Goal: Task Accomplishment & Management: Manage account settings

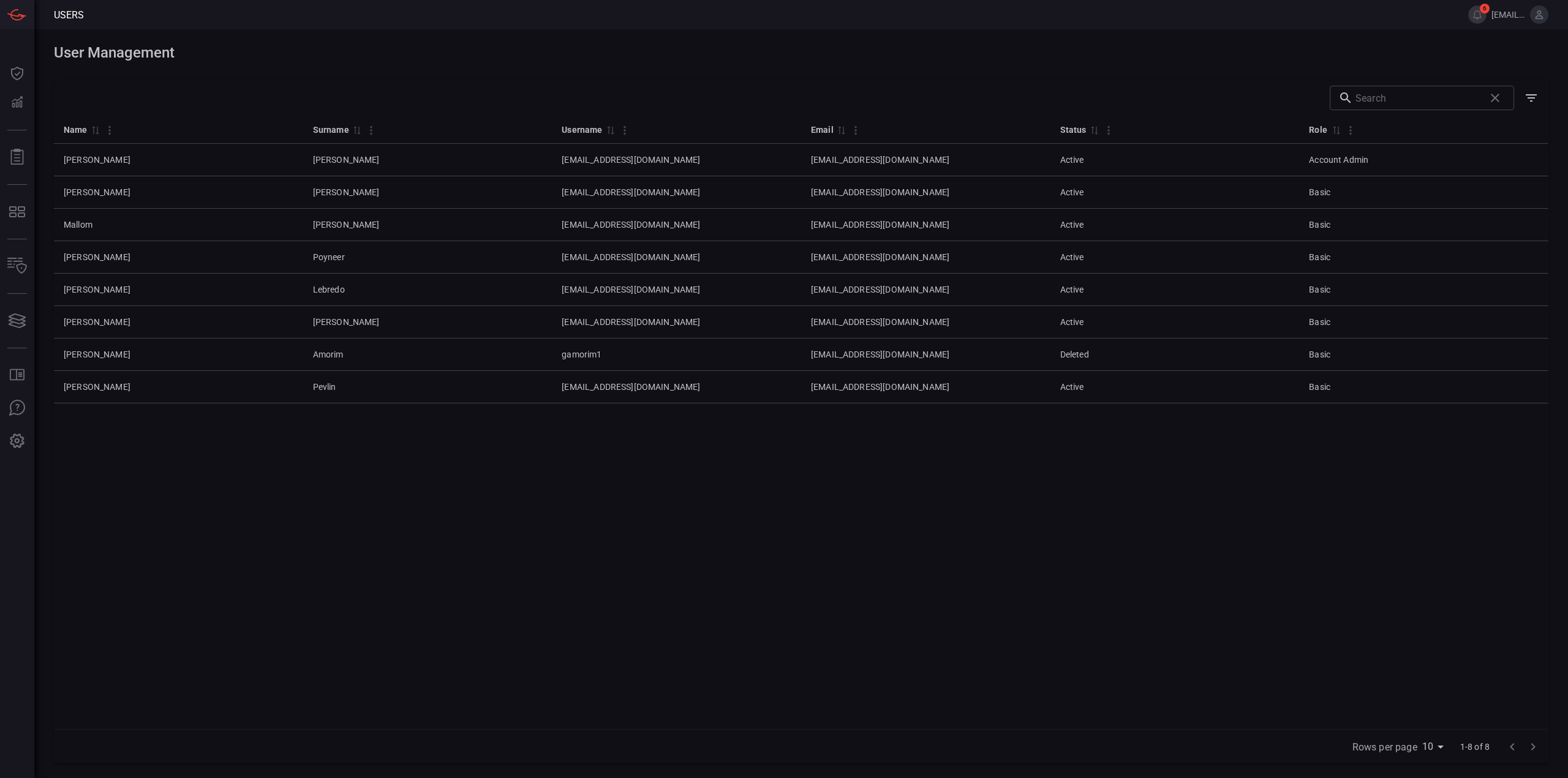
click at [354, 616] on div "Name 0 Surname 0 Username 0 Email 0 Status 0 Role 0 [PERSON_NAME] [EMAIL_ADDRES…" at bounding box center [801, 422] width 1494 height 614
click at [1219, 532] on div "Name 0 Surname 0 Username 0 Email 0 Status 0 Role 0 [PERSON_NAME] [EMAIL_ADDRES…" at bounding box center [801, 422] width 1494 height 614
click at [1291, 471] on div "Name 0 Surname 0 Username 0 Email 0 Status 0 Role 0 [PERSON_NAME] [EMAIL_ADDRES…" at bounding box center [801, 422] width 1494 height 614
click at [966, 676] on div "Name 0 Surname 0 Username 0 Email 0 Status 0 Role 0 [PERSON_NAME] [EMAIL_ADDRES…" at bounding box center [801, 422] width 1494 height 614
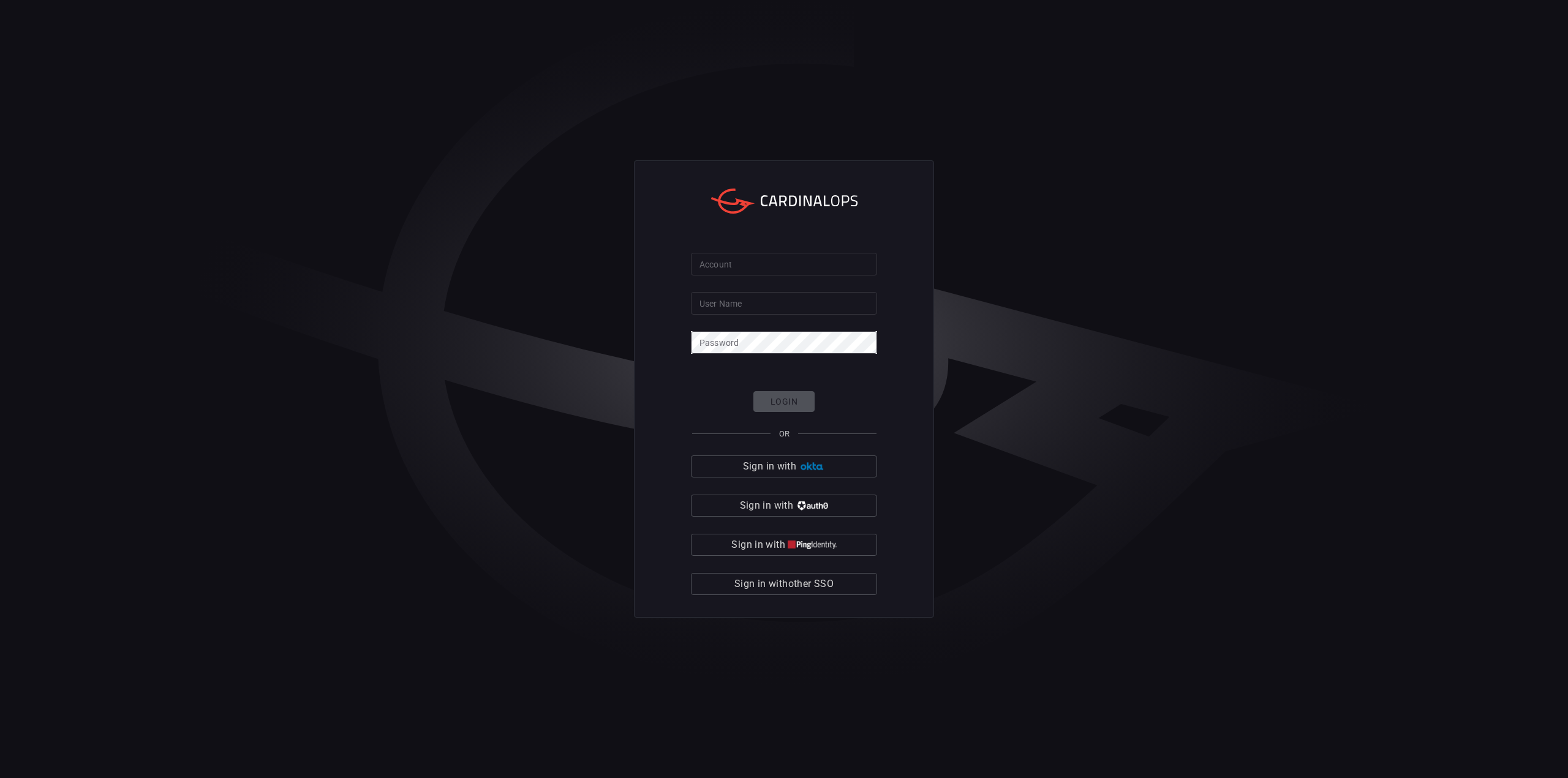
type input "[EMAIL_ADDRESS][DOMAIN_NAME]"
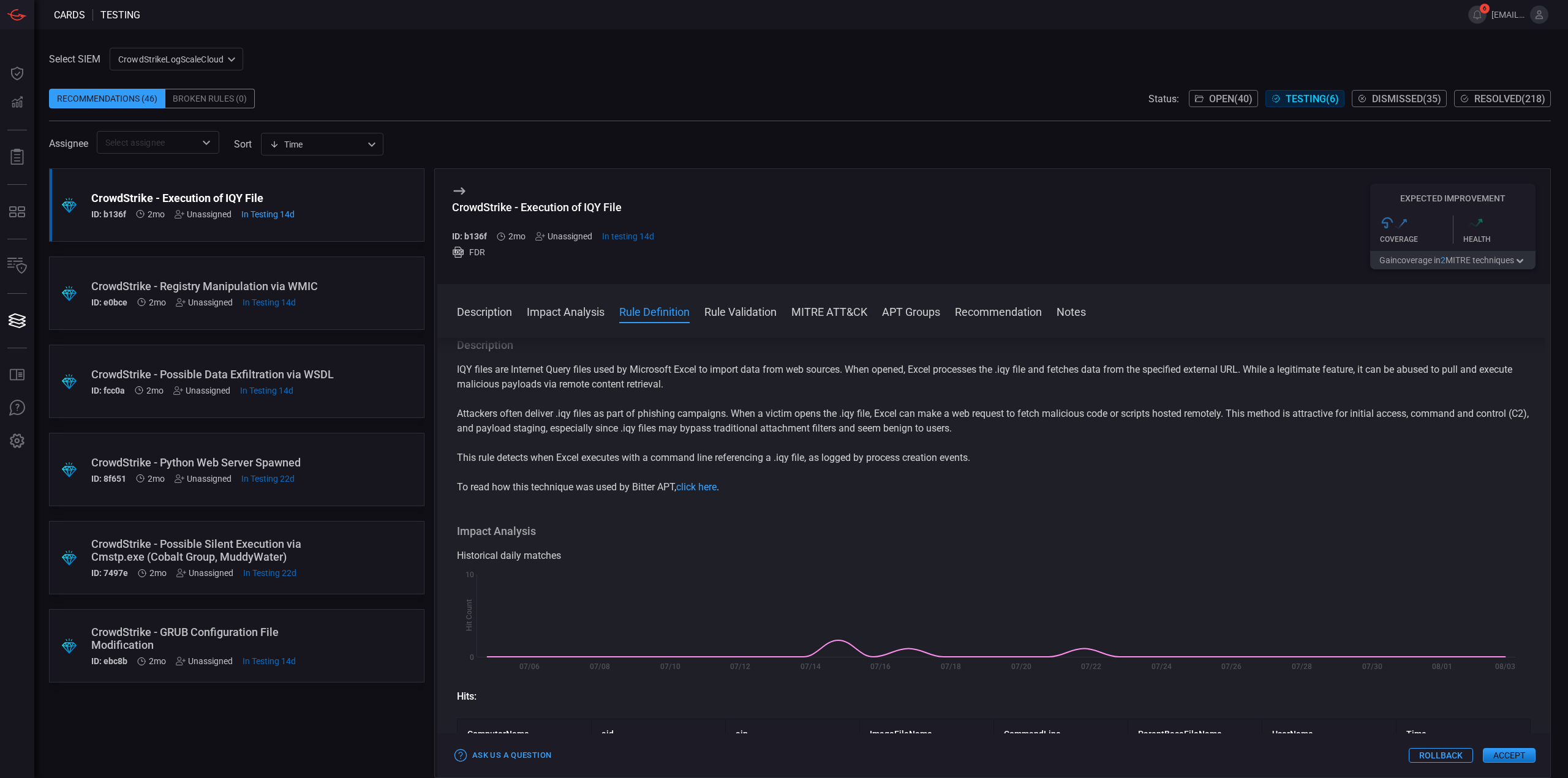
scroll to position [919, 0]
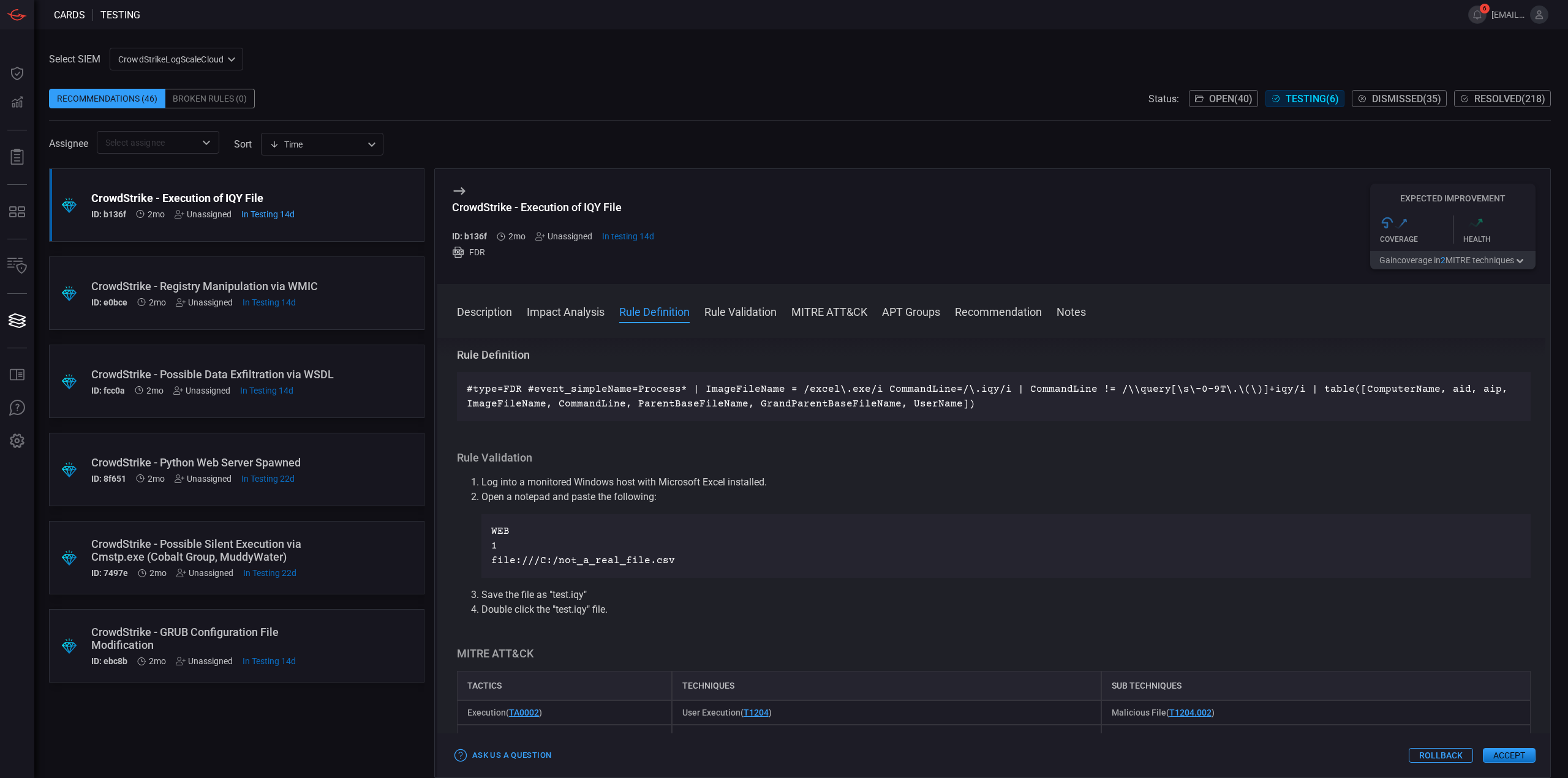
click at [1540, 19] on icon at bounding box center [1539, 15] width 8 height 8
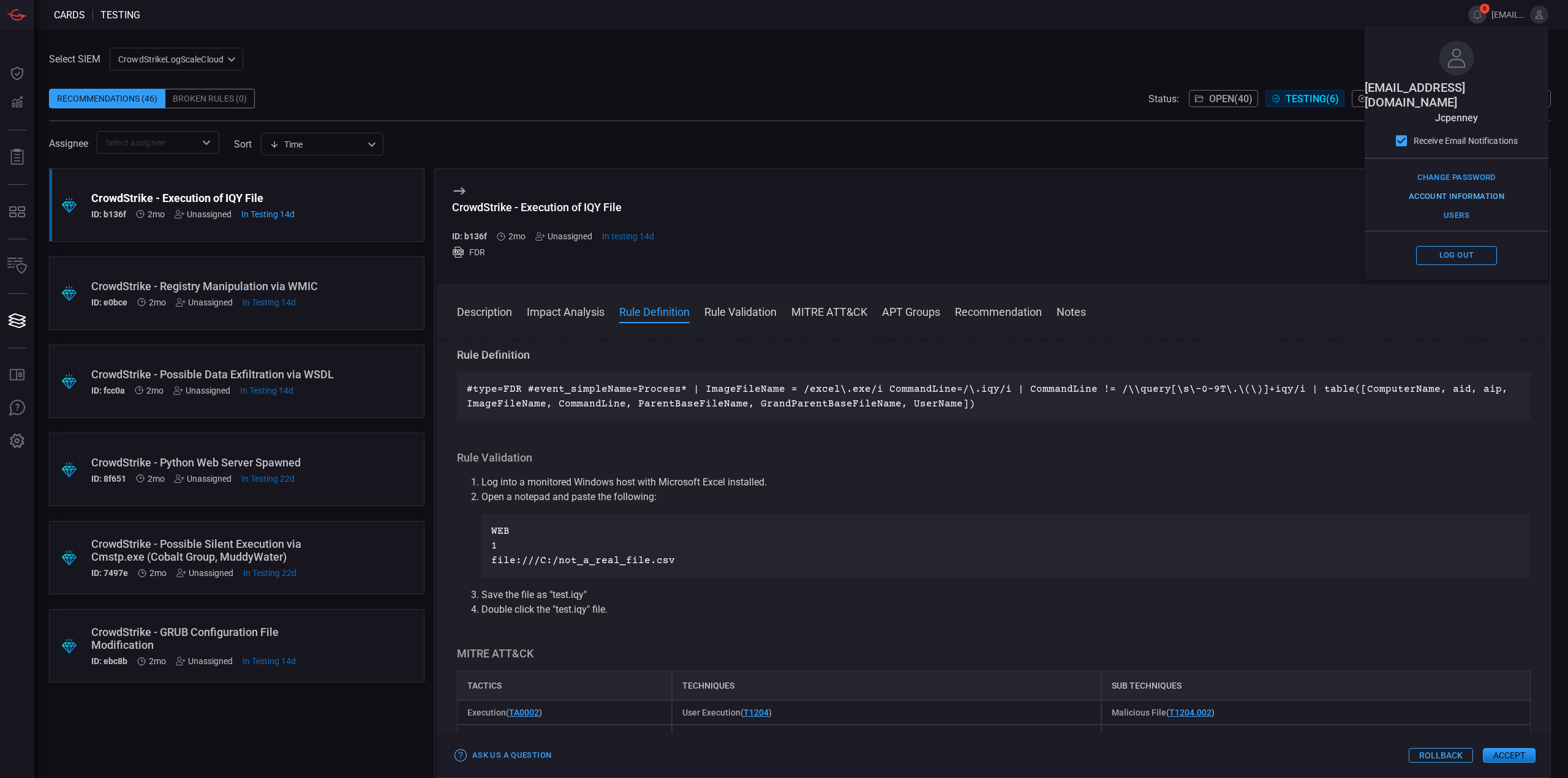
click at [1470, 188] on button "Account Information" at bounding box center [1456, 197] width 102 height 19
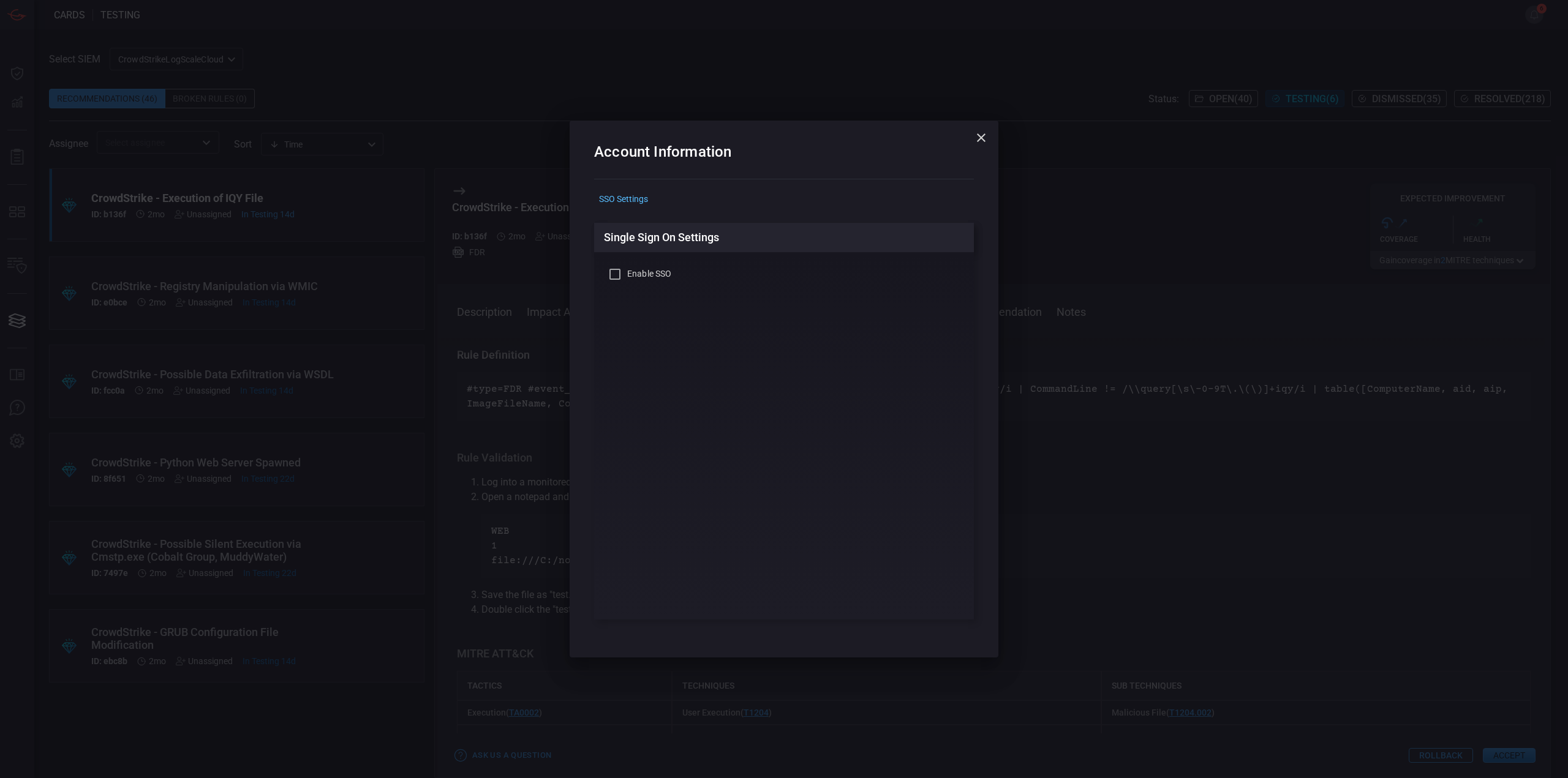
click at [983, 141] on icon "button" at bounding box center [980, 137] width 15 height 15
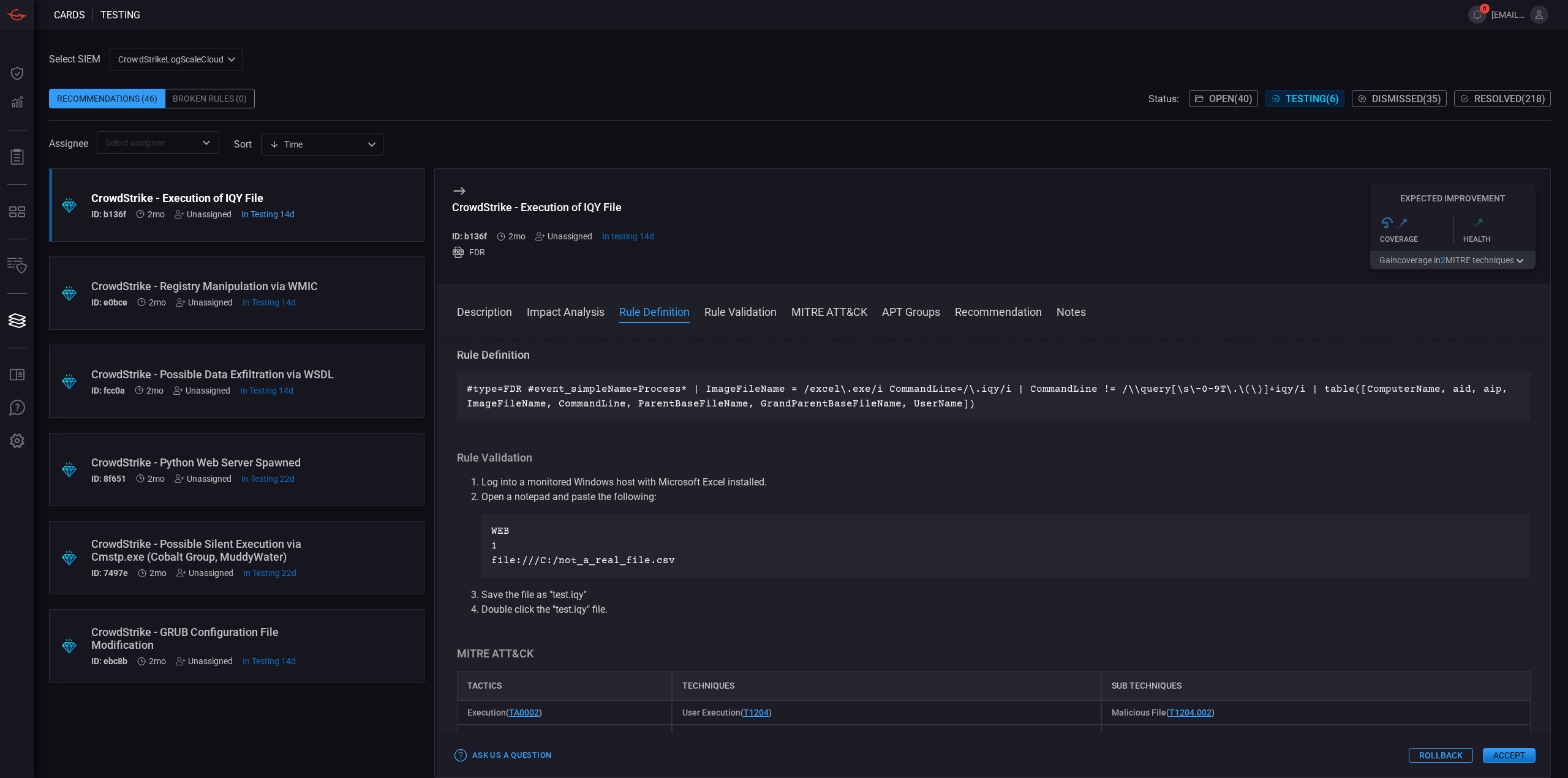
click at [1511, 17] on span "[EMAIL_ADDRESS][DOMAIN_NAME]" at bounding box center [1508, 15] width 34 height 10
click at [1536, 15] on icon at bounding box center [1539, 15] width 11 height 11
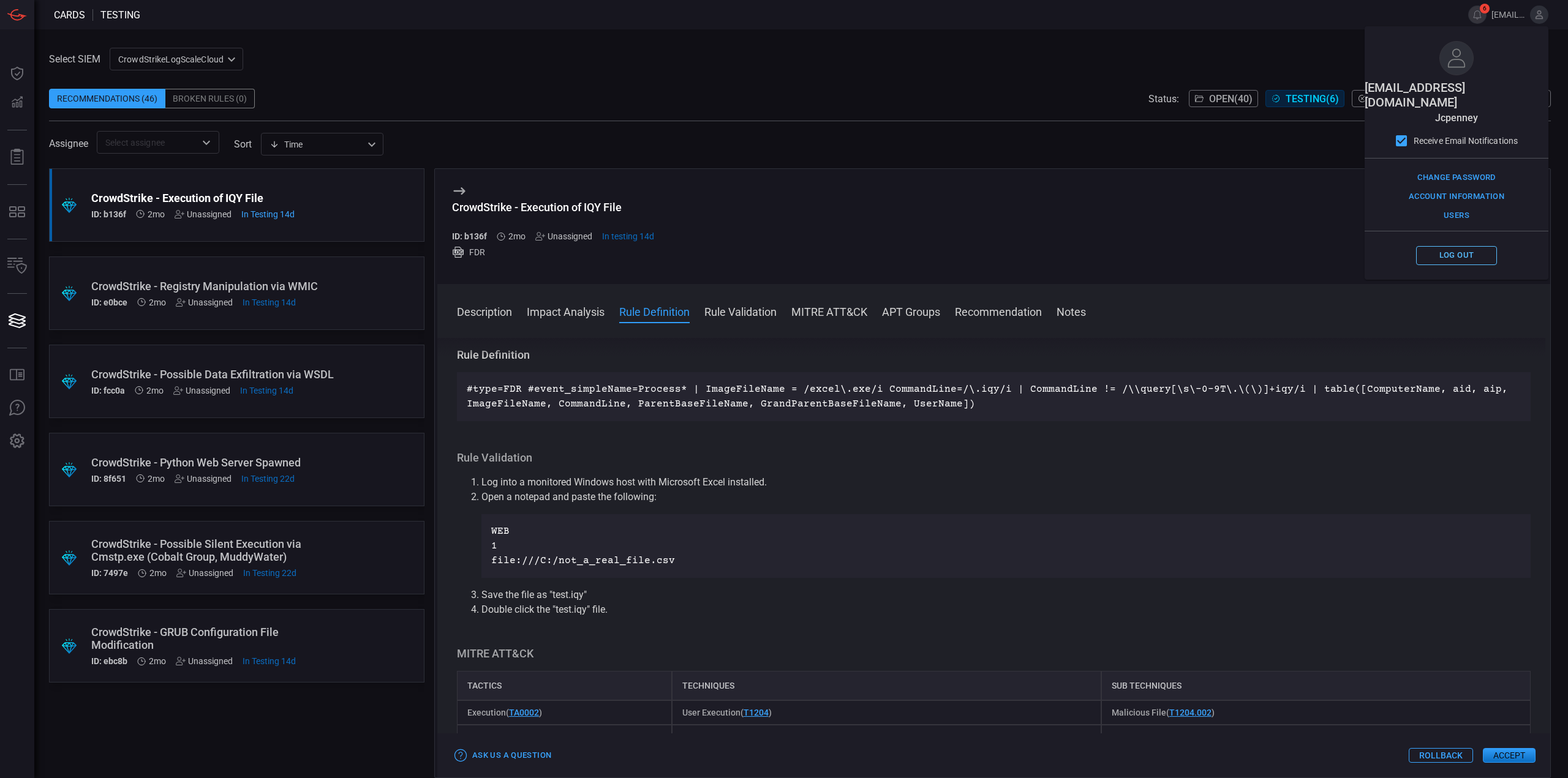
click at [1457, 249] on button "Log out" at bounding box center [1456, 256] width 81 height 19
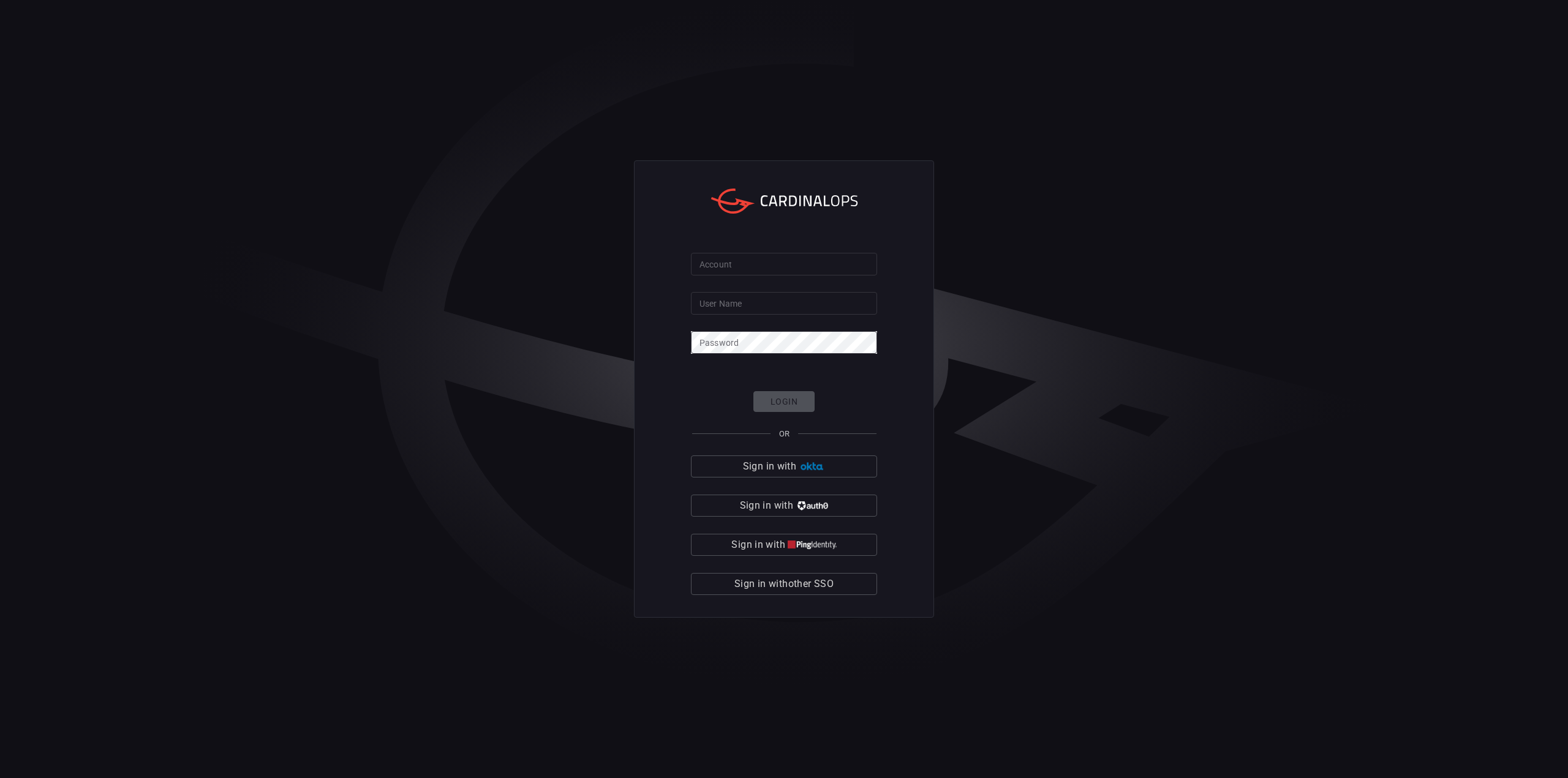
type input "[EMAIL_ADDRESS][DOMAIN_NAME]"
click at [744, 272] on input "Account" at bounding box center [784, 264] width 186 height 22
click at [758, 261] on input "Account" at bounding box center [784, 264] width 186 height 22
type input "jcpenney"
click at [789, 398] on button "Login" at bounding box center [784, 402] width 61 height 22
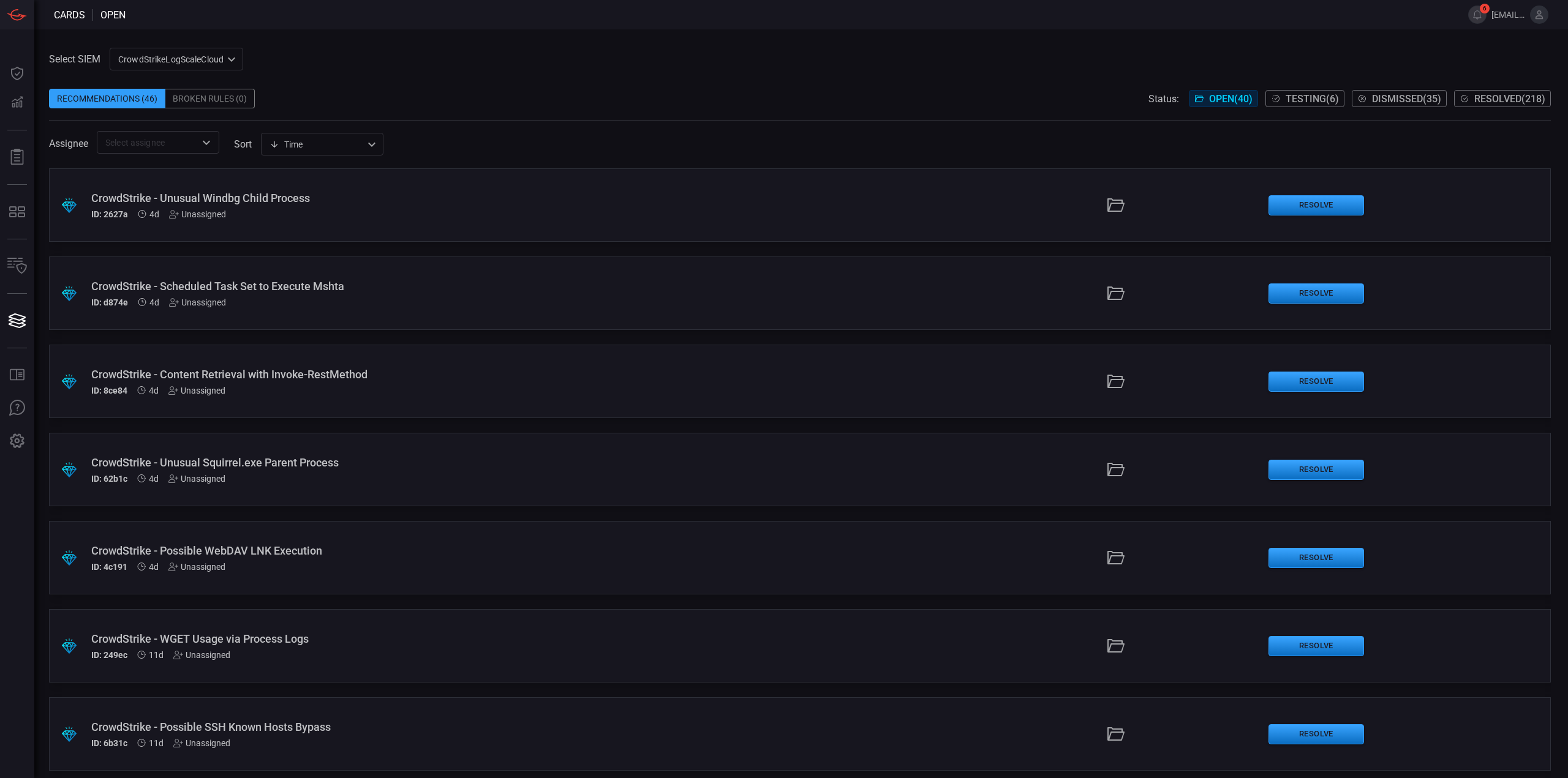
click at [1543, 20] on icon at bounding box center [1539, 15] width 11 height 11
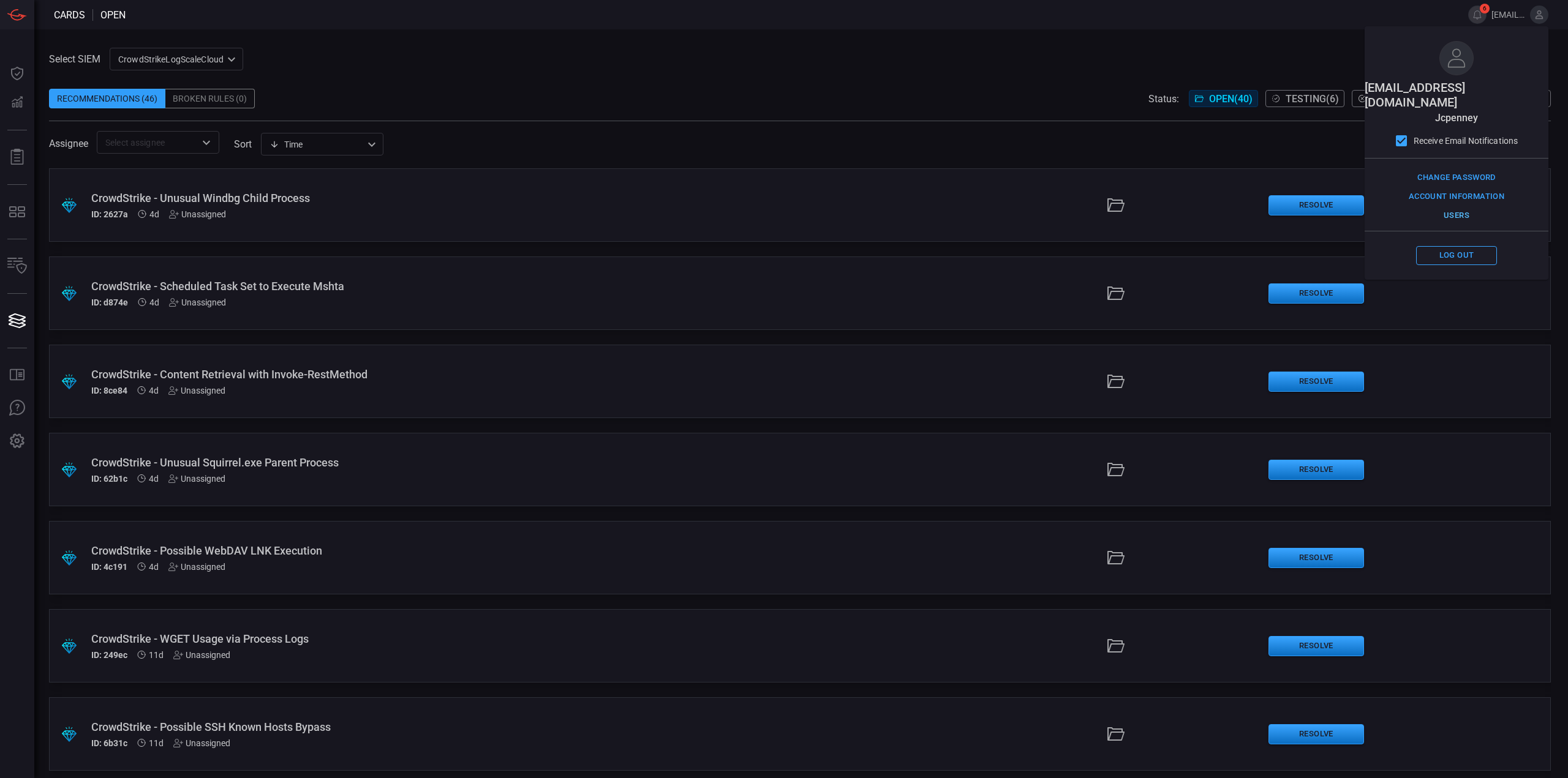
drag, startPoint x: 1449, startPoint y: 202, endPoint x: 1458, endPoint y: 196, distance: 10.8
click at [1458, 207] on button "Users" at bounding box center [1456, 216] width 81 height 19
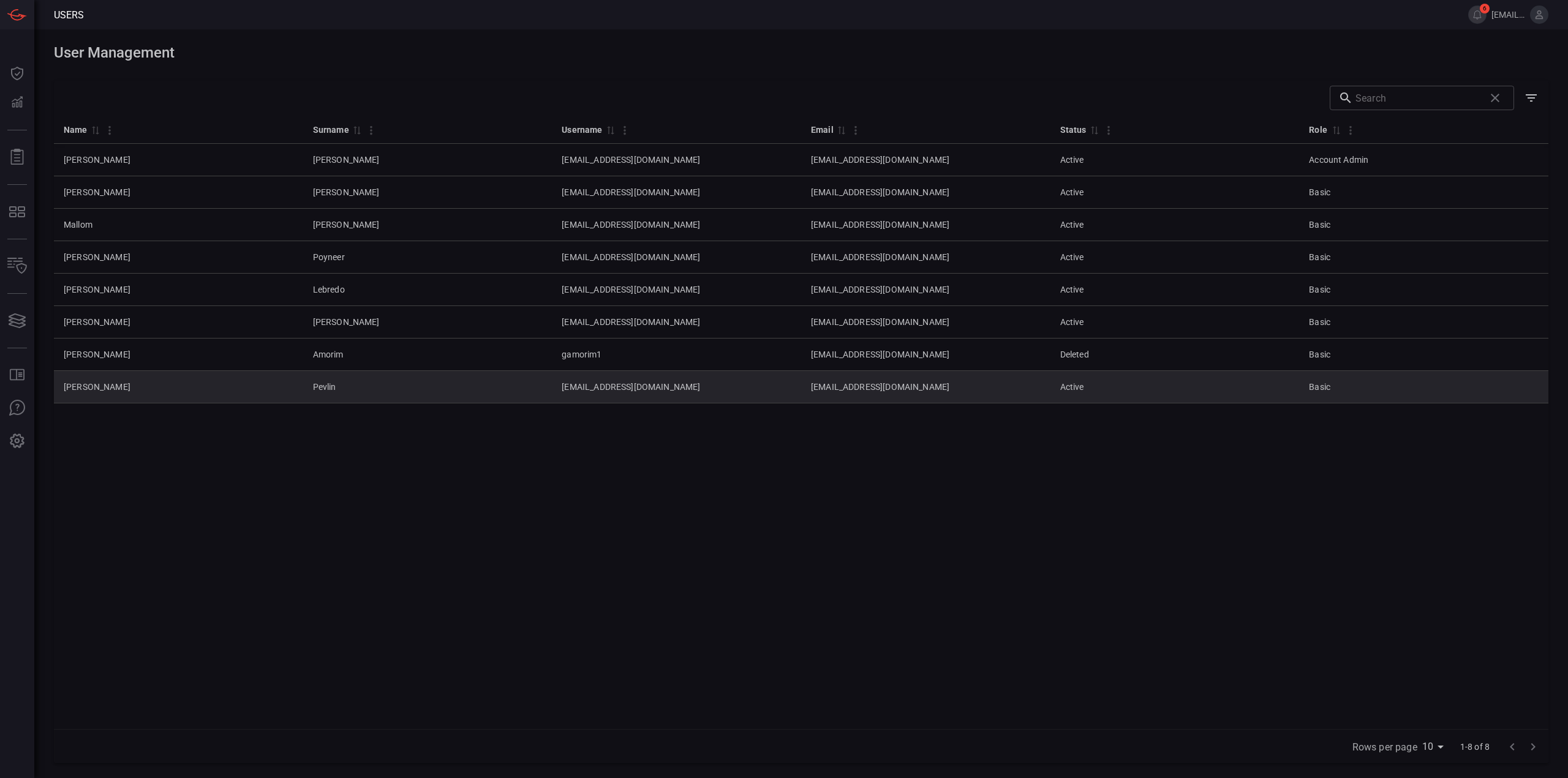
click at [467, 390] on td "Pevlin" at bounding box center [428, 387] width 249 height 32
click at [1050, 383] on td "apevlin@brooksbrothers.com" at bounding box center [926, 387] width 249 height 32
click at [188, 403] on td "Andy" at bounding box center [179, 387] width 249 height 32
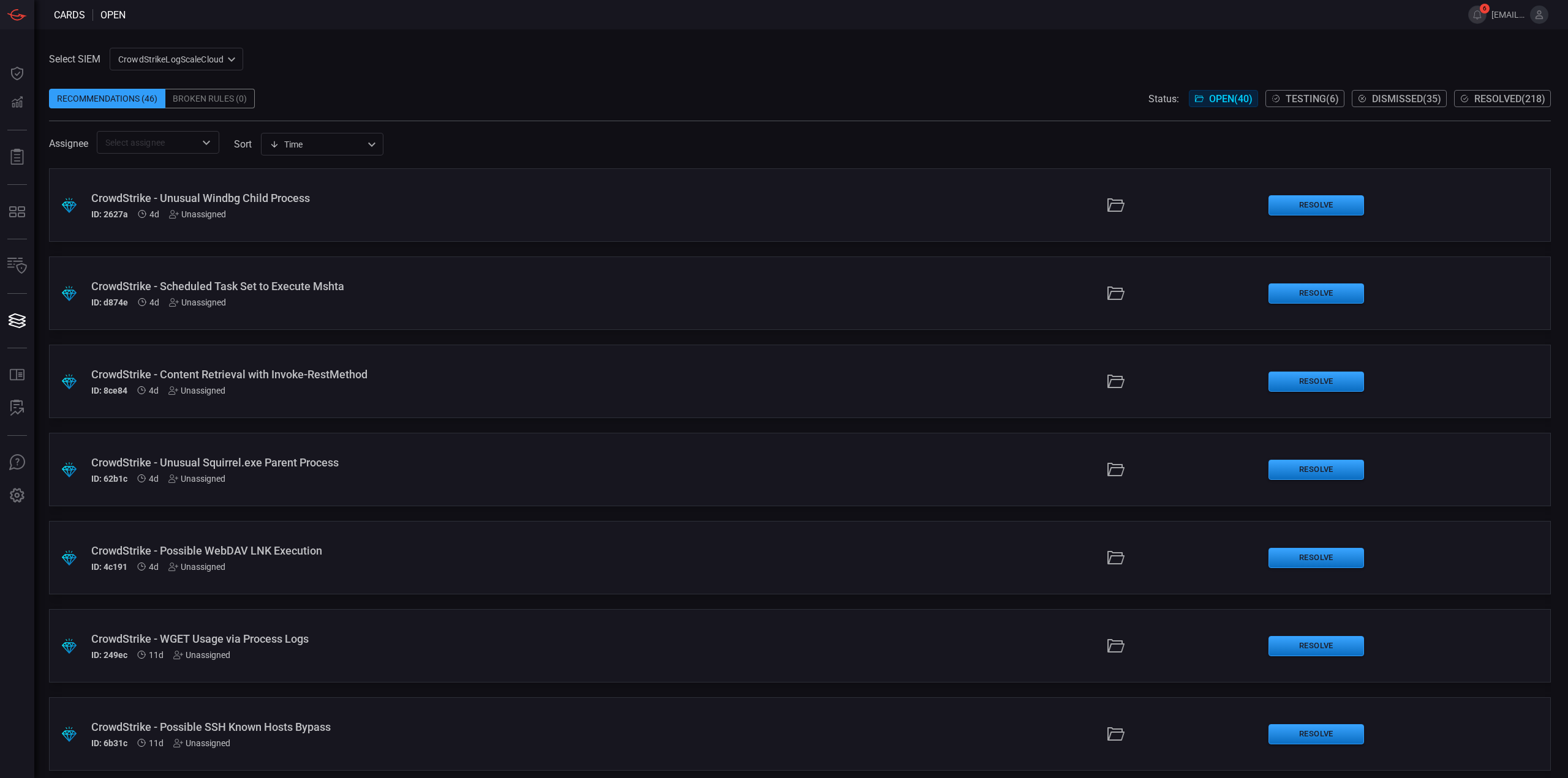
click at [1328, 101] on span "Testing ( 6 )" at bounding box center [1312, 99] width 53 height 12
